Goal: Task Accomplishment & Management: Use online tool/utility

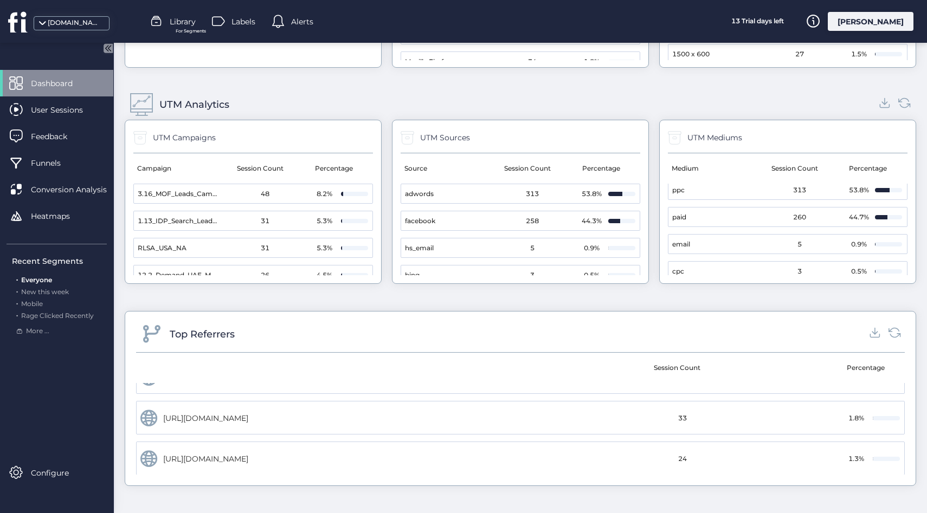
scroll to position [201, 0]
click at [475, 415] on mat-cell "[URL][DOMAIN_NAME]" at bounding box center [329, 403] width 384 height 34
click at [392, 415] on mat-cell "[URL][DOMAIN_NAME]" at bounding box center [329, 403] width 384 height 34
click at [209, 405] on div "[URL][DOMAIN_NAME]" at bounding box center [244, 403] width 163 height 12
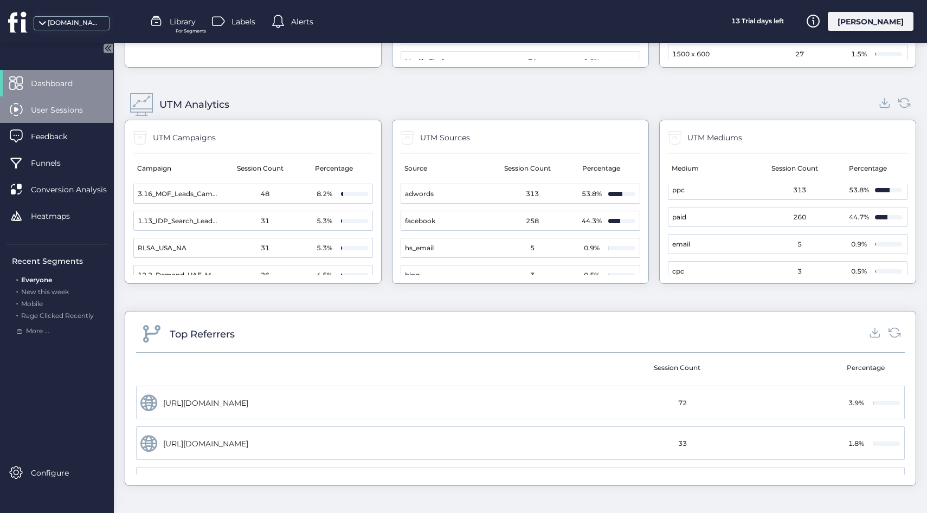
click at [25, 108] on div "User Sessions" at bounding box center [56, 109] width 113 height 27
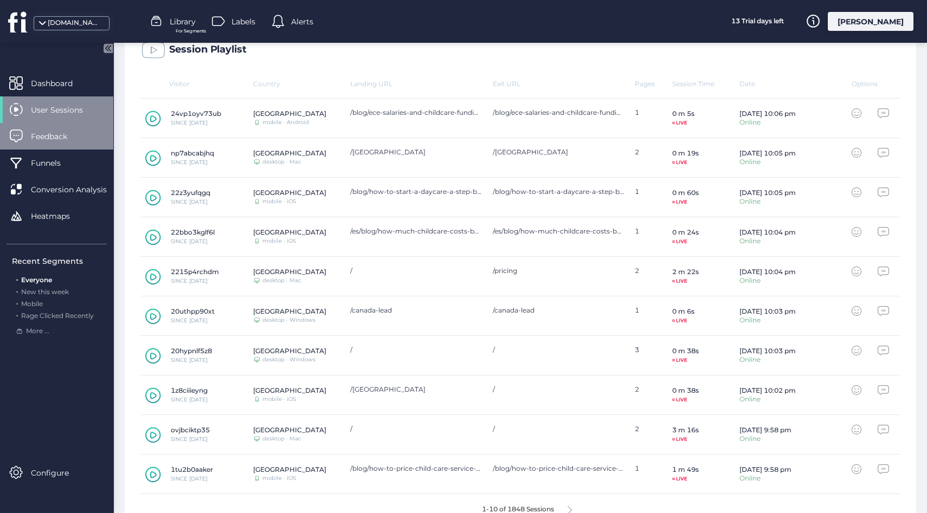
scroll to position [337, 0]
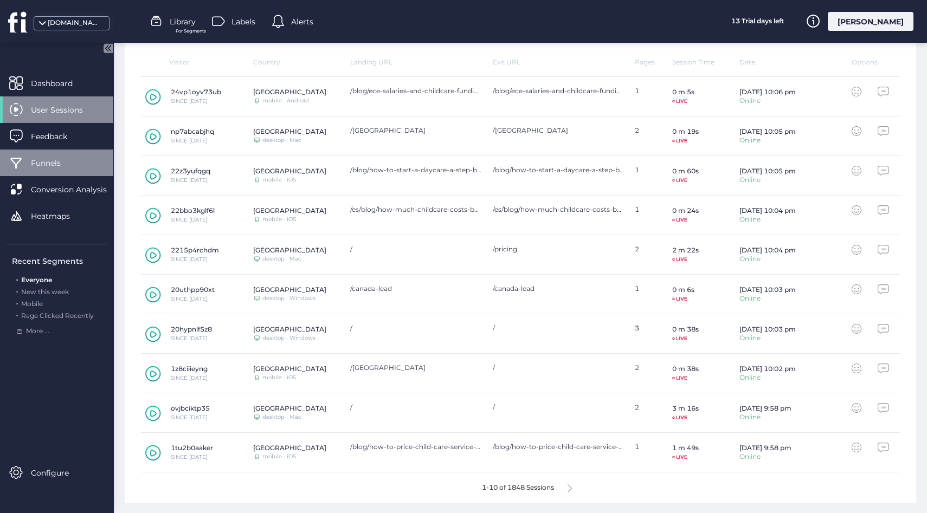
click at [43, 160] on span "Funnels" at bounding box center [54, 163] width 46 height 12
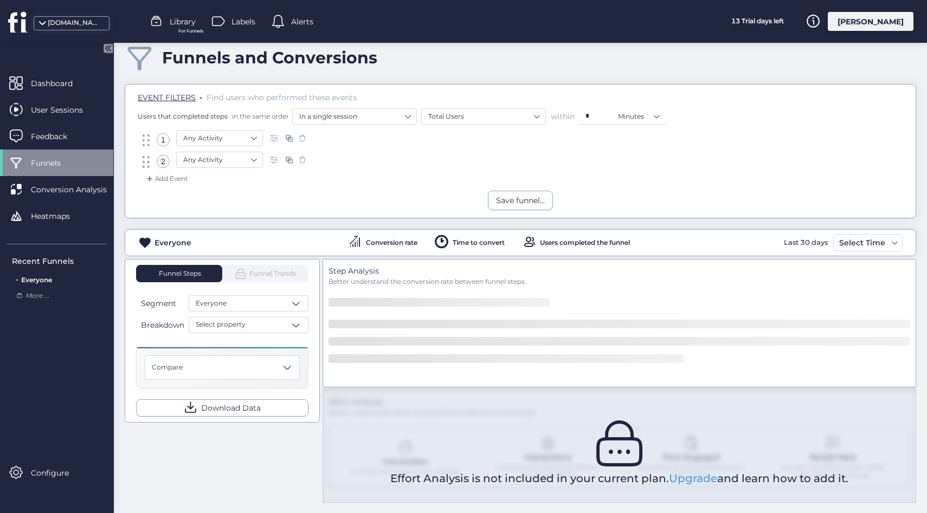
scroll to position [66, 0]
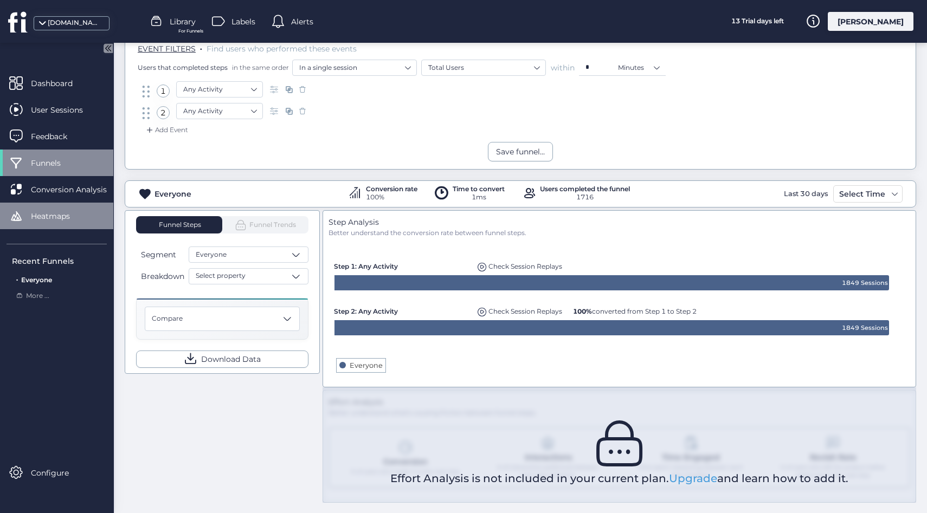
click at [80, 204] on div "Heatmaps" at bounding box center [56, 216] width 113 height 27
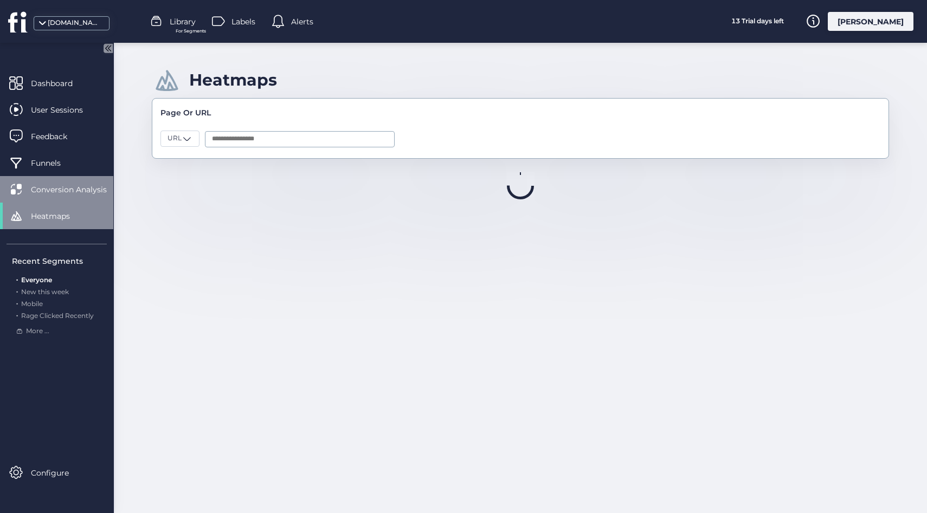
click at [60, 192] on span "Conversion Analysis" at bounding box center [77, 190] width 92 height 12
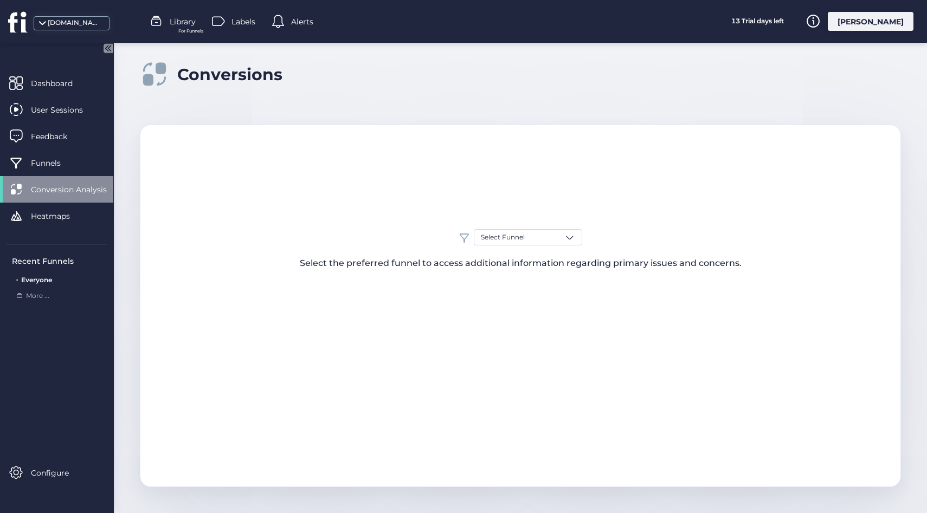
click at [511, 223] on div "Select Funnel Select the preferred funnel to access additional information rega…" at bounding box center [520, 306] width 761 height 363
click at [512, 227] on div "Select Funnel Select the preferred funnel to access additional information rega…" at bounding box center [520, 306] width 761 height 363
click at [512, 235] on span "Select Funnel" at bounding box center [503, 238] width 44 height 10
click at [498, 249] on div at bounding box center [527, 260] width 107 height 22
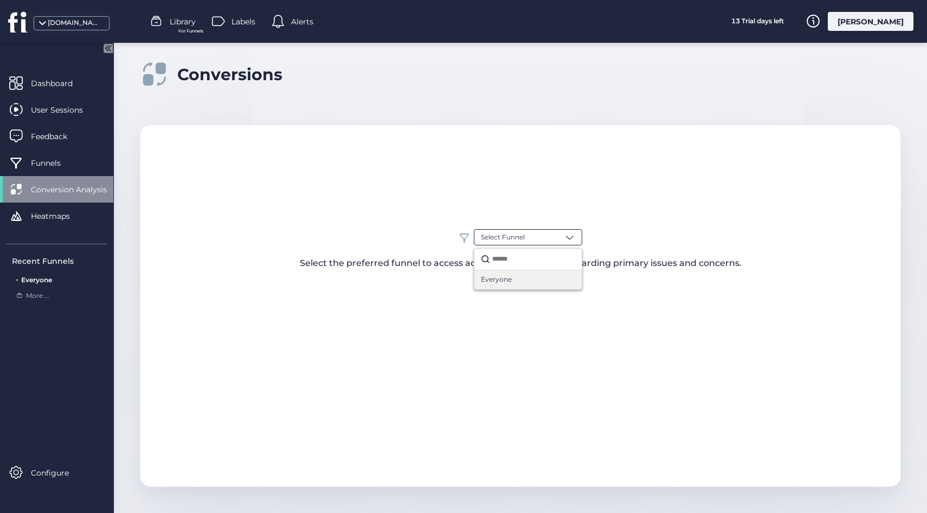
click at [498, 275] on span "Everyone" at bounding box center [496, 280] width 31 height 10
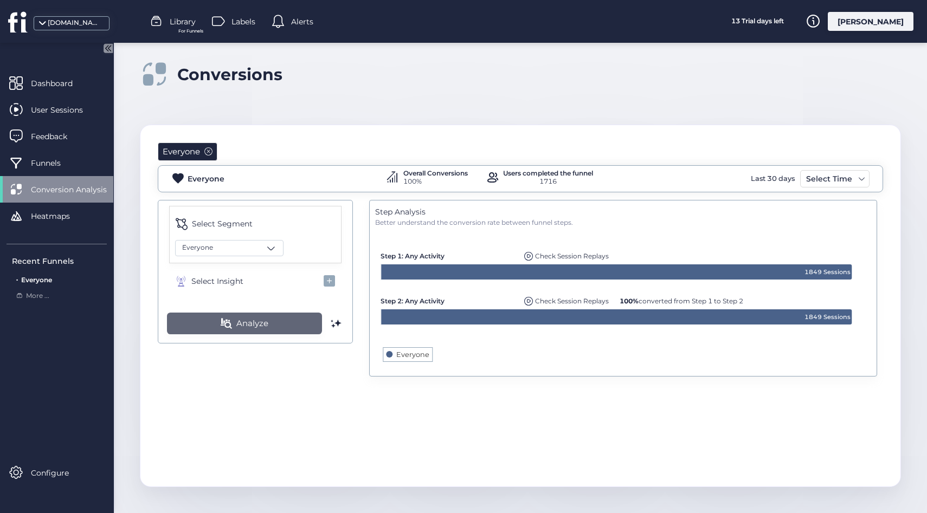
click at [257, 330] on button "Analyze" at bounding box center [244, 324] width 155 height 22
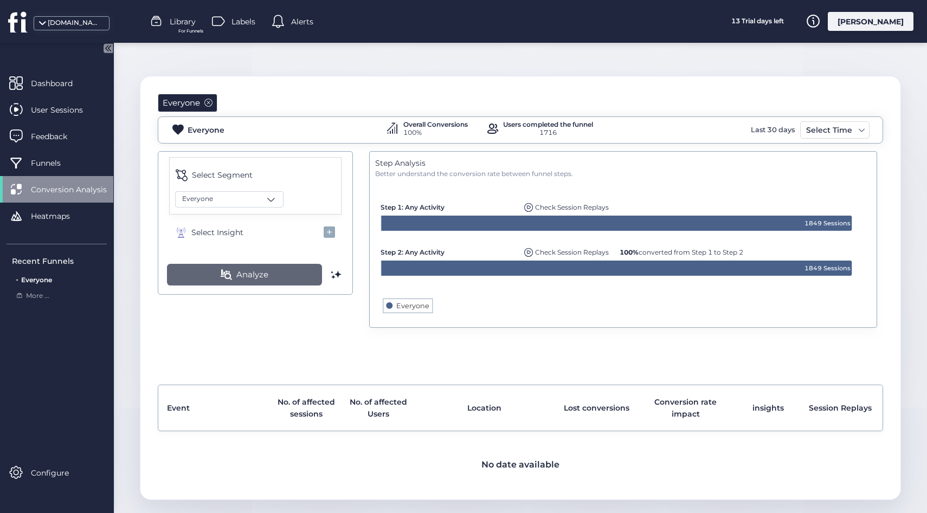
scroll to position [61, 0]
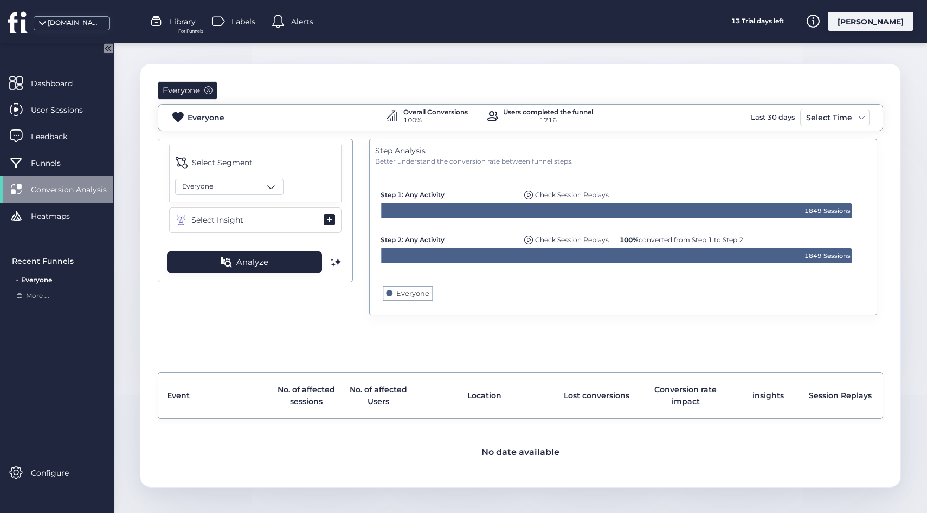
click at [327, 218] on span at bounding box center [330, 220] width 12 height 12
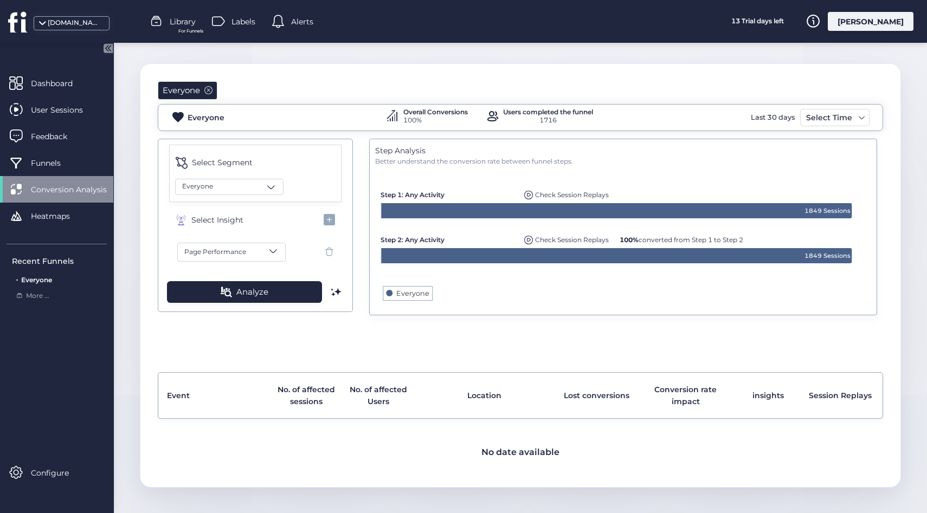
click at [243, 257] on button "Page Performance" at bounding box center [231, 252] width 108 height 19
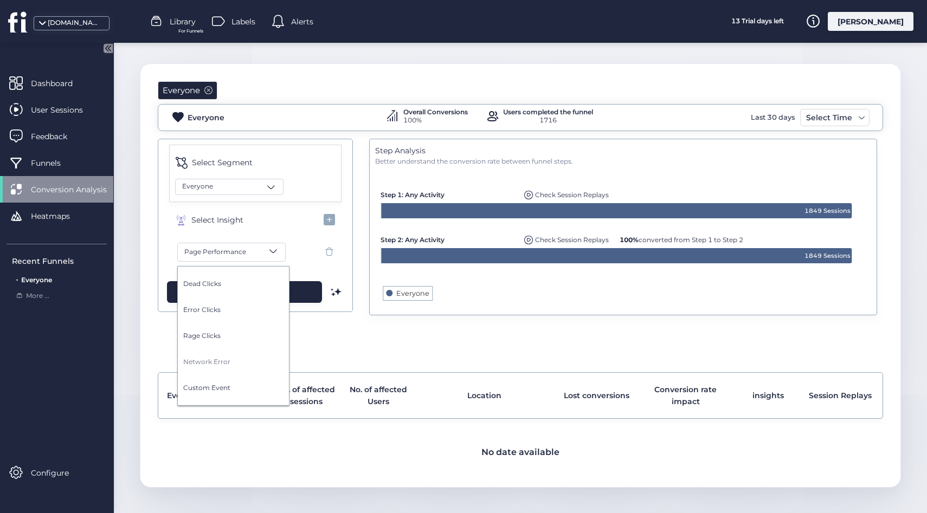
click at [206, 367] on button "Network Error" at bounding box center [236, 362] width 106 height 26
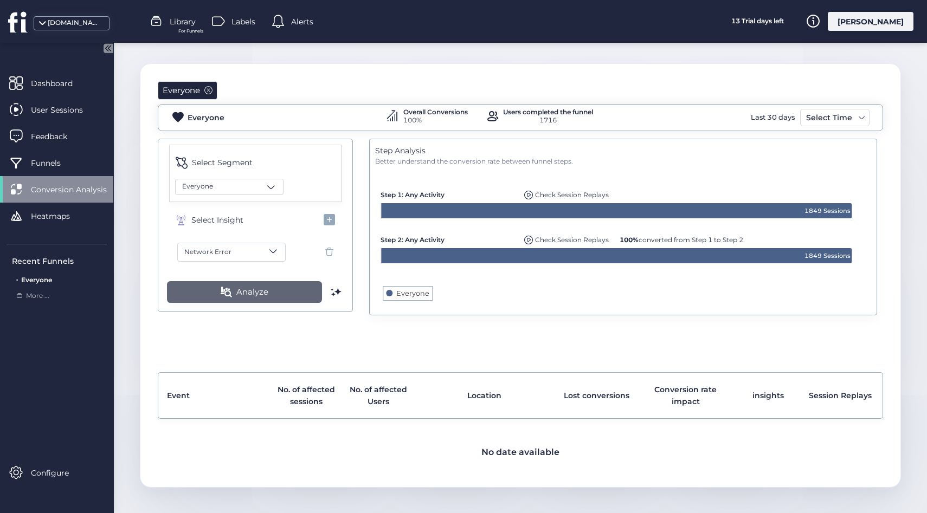
click at [228, 293] on span at bounding box center [226, 292] width 12 height 11
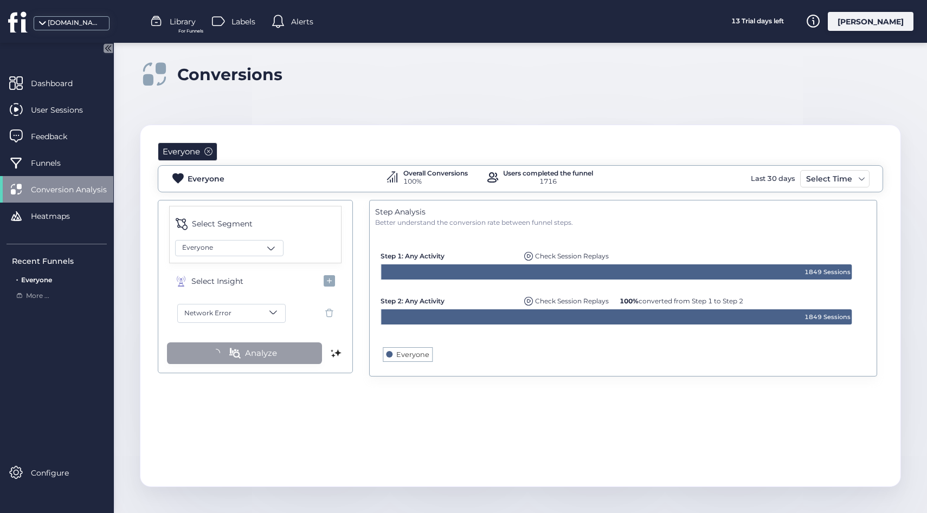
scroll to position [0, 0]
